Goal: Task Accomplishment & Management: Use online tool/utility

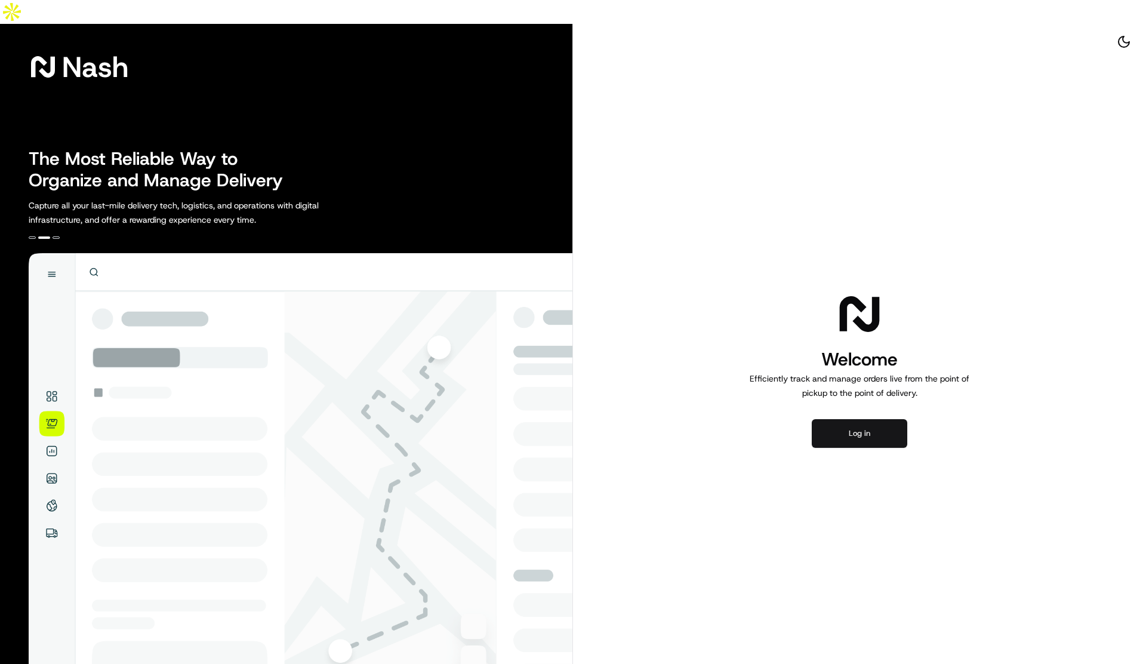
click at [850, 419] on button "Log in" at bounding box center [859, 433] width 95 height 29
